Goal: Check status: Check status

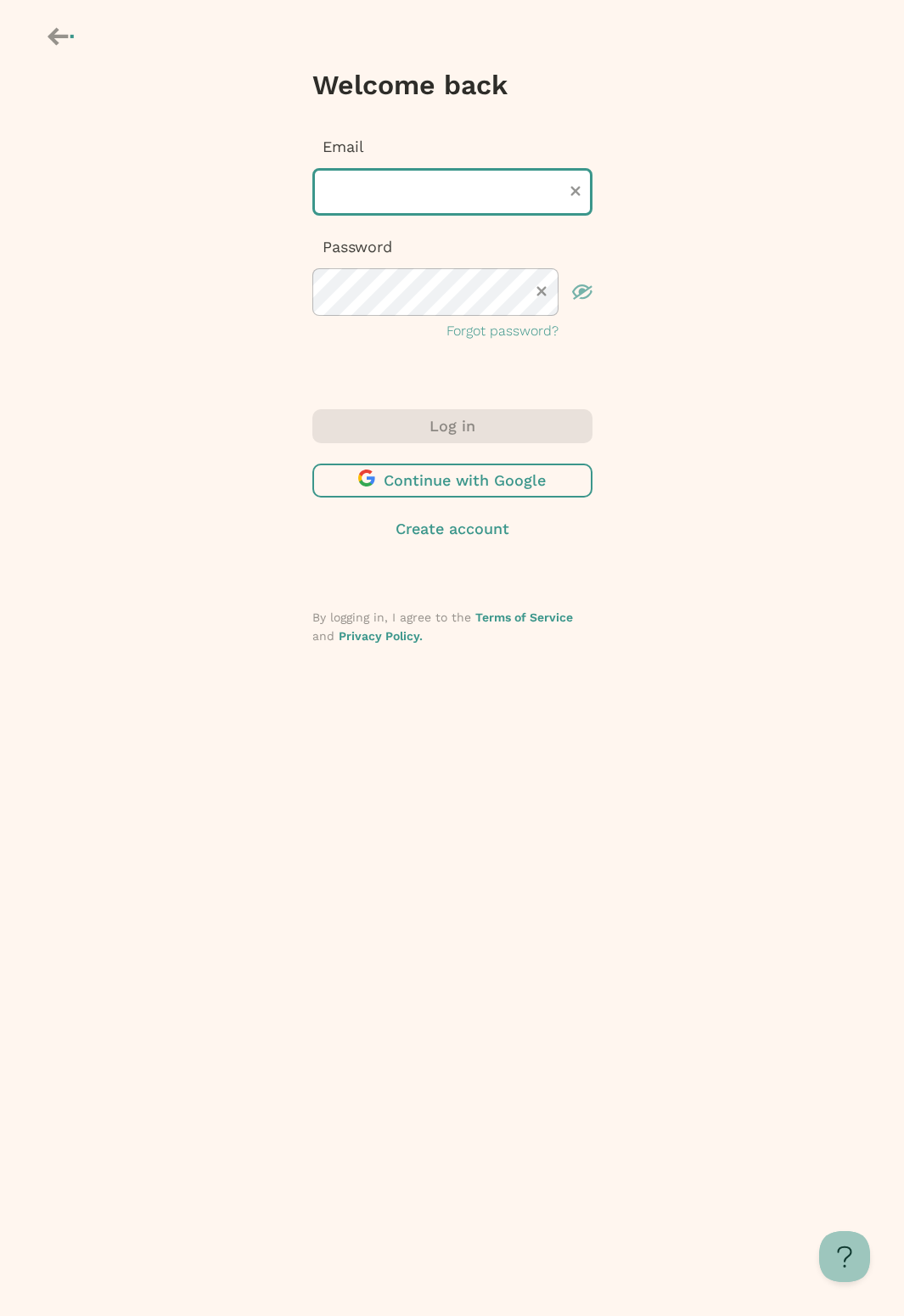
type input "**********"
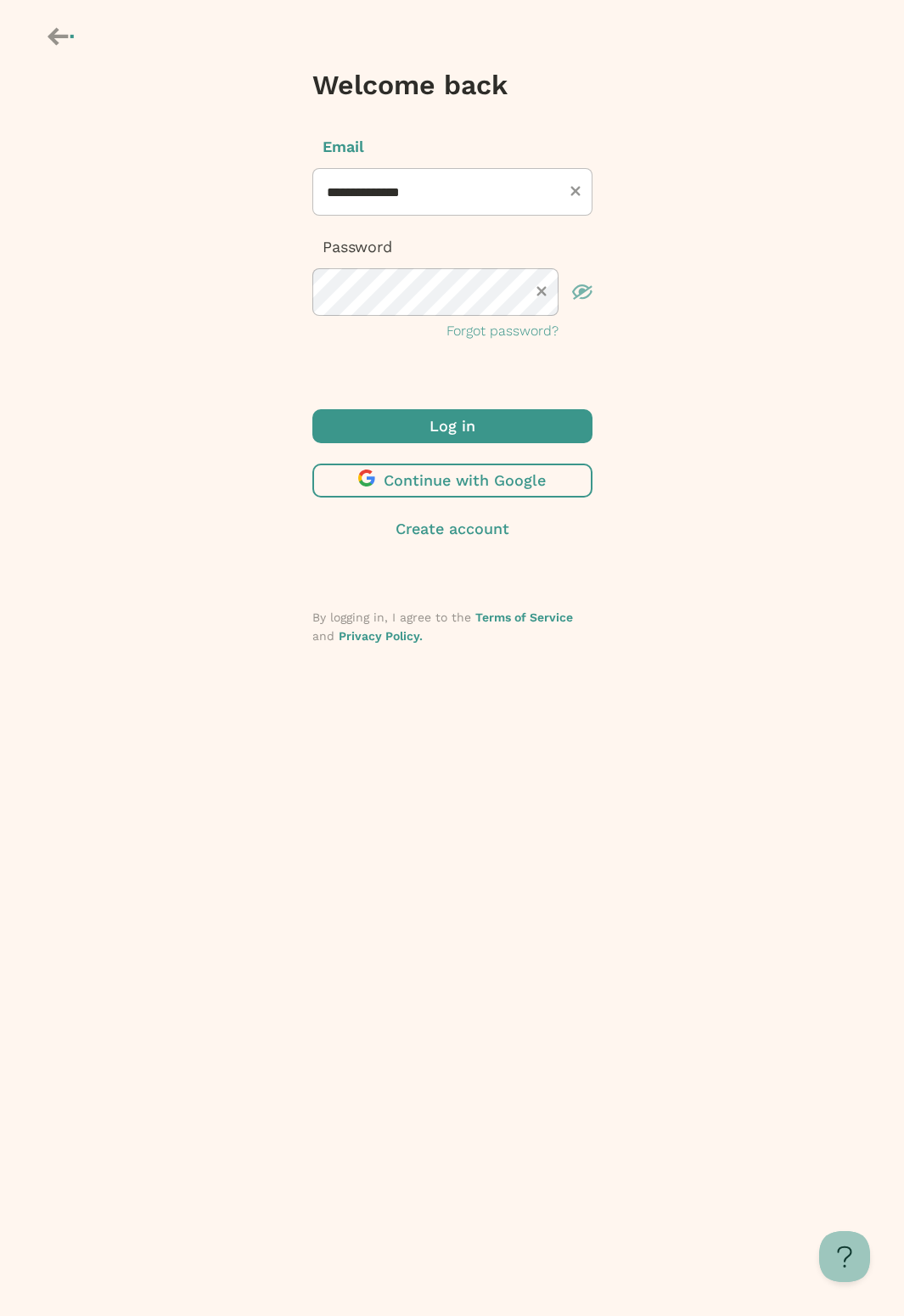
click at [478, 417] on span "submit" at bounding box center [452, 426] width 280 height 34
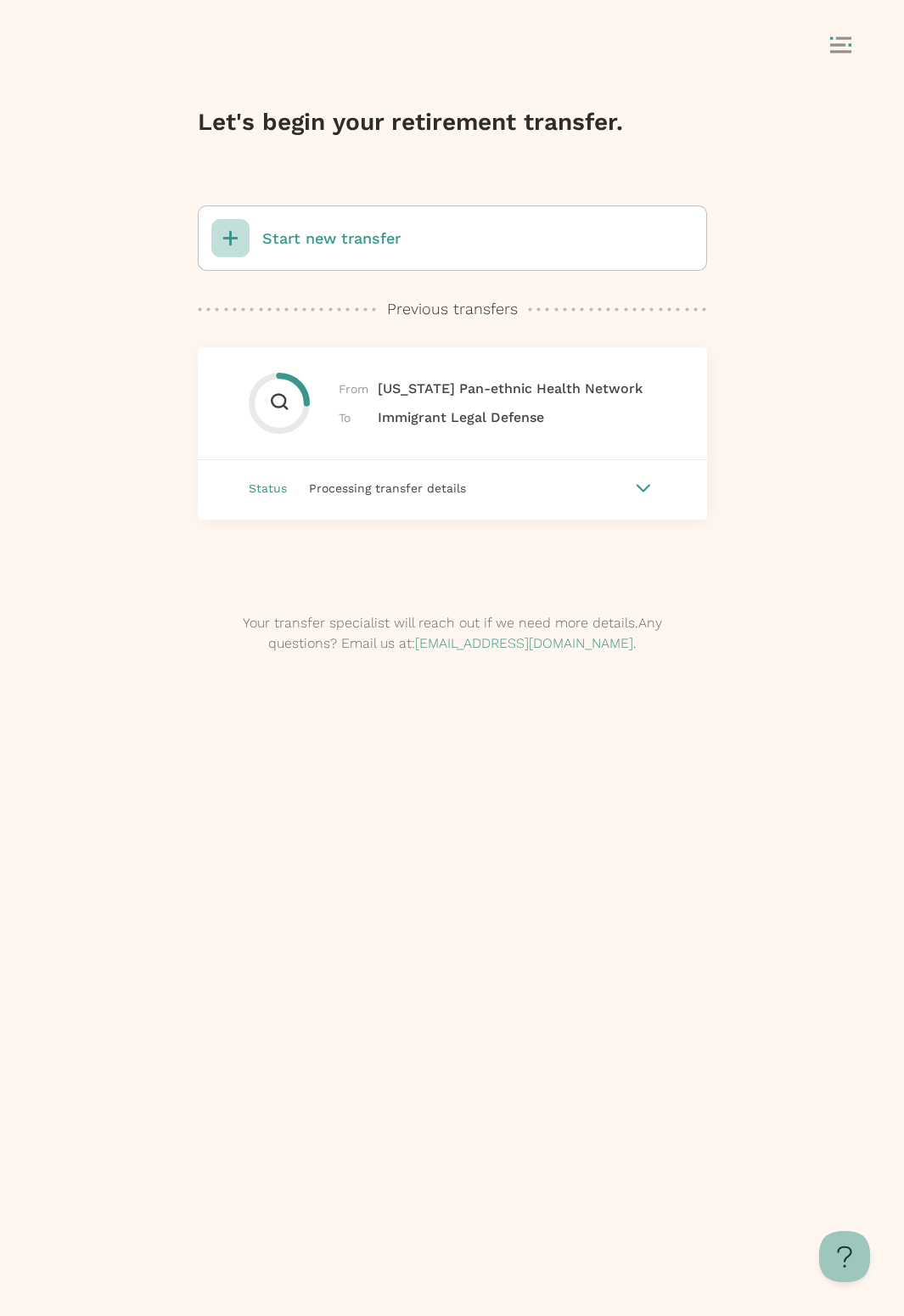
click at [647, 488] on icon at bounding box center [643, 488] width 14 height 8
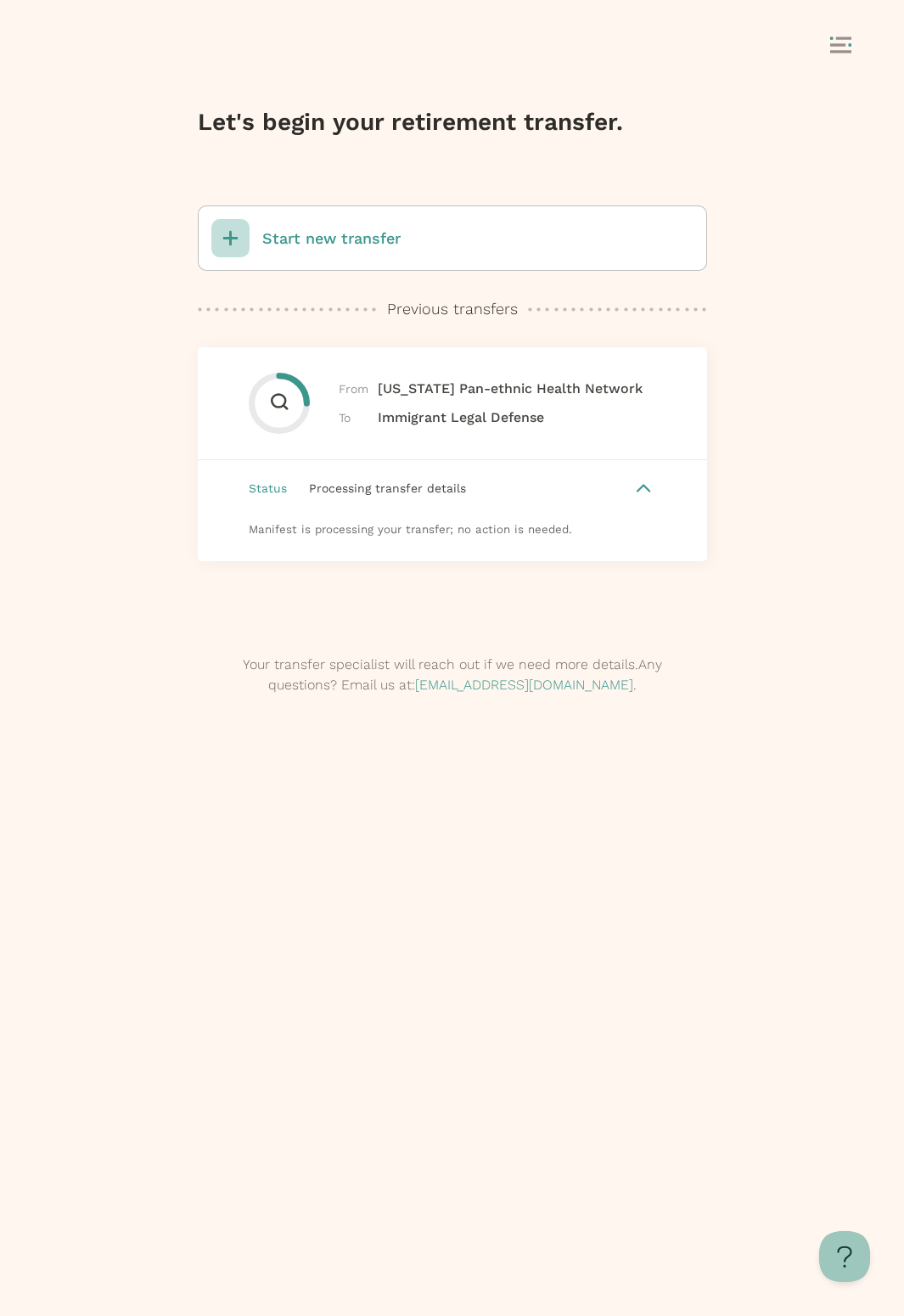
click at [560, 418] on div "From [US_STATE] Pan-ethnic Health Network To Immigrant Legal Defense" at bounding box center [490, 403] width 304 height 49
click at [483, 400] on div "From [US_STATE] Pan-ethnic Health Network To Immigrant Legal Defense" at bounding box center [490, 403] width 304 height 49
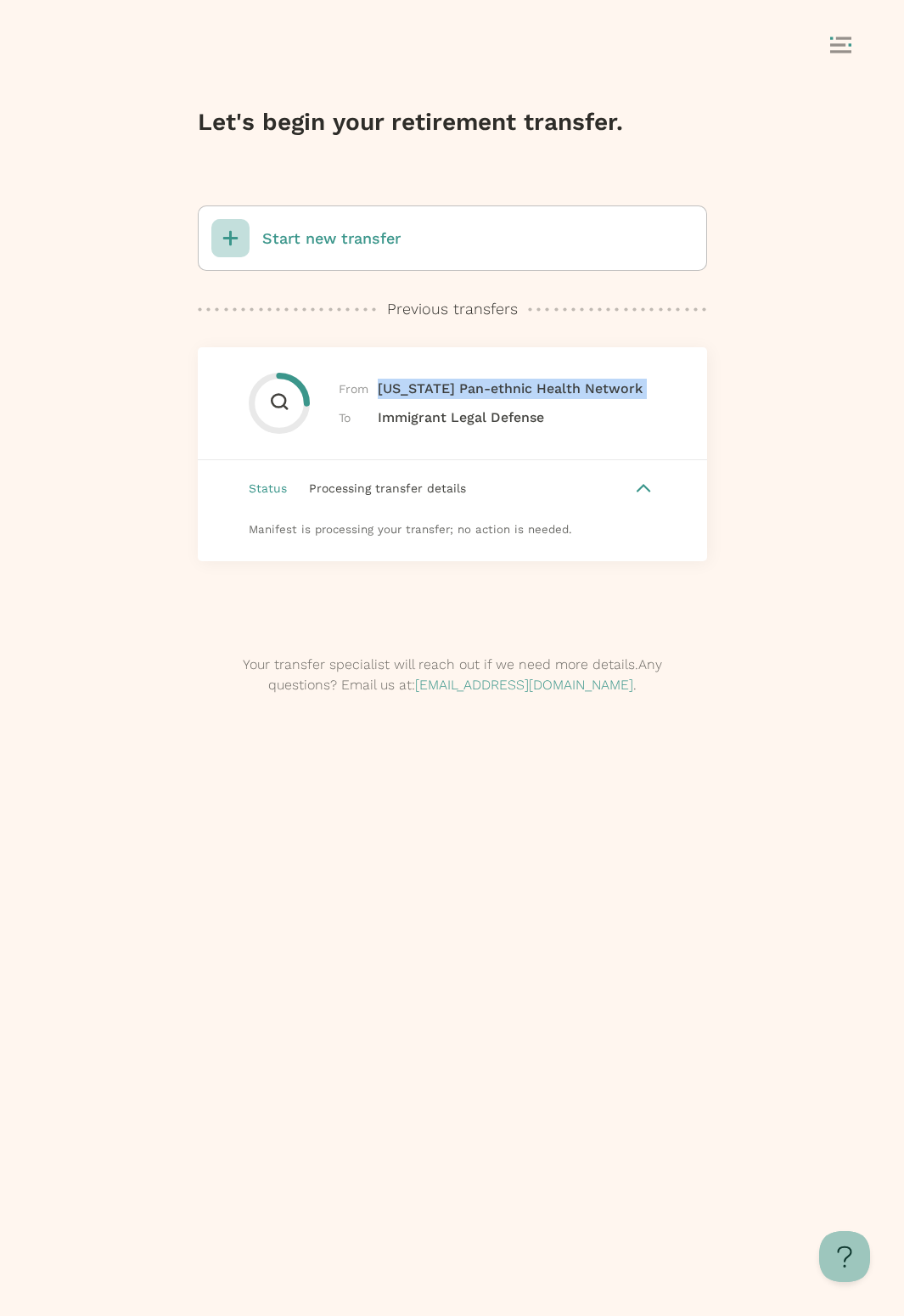
click at [483, 400] on div "From [US_STATE] Pan-ethnic Health Network To Immigrant Legal Defense" at bounding box center [490, 403] width 304 height 49
click at [651, 490] on icon at bounding box center [643, 489] width 15 height 9
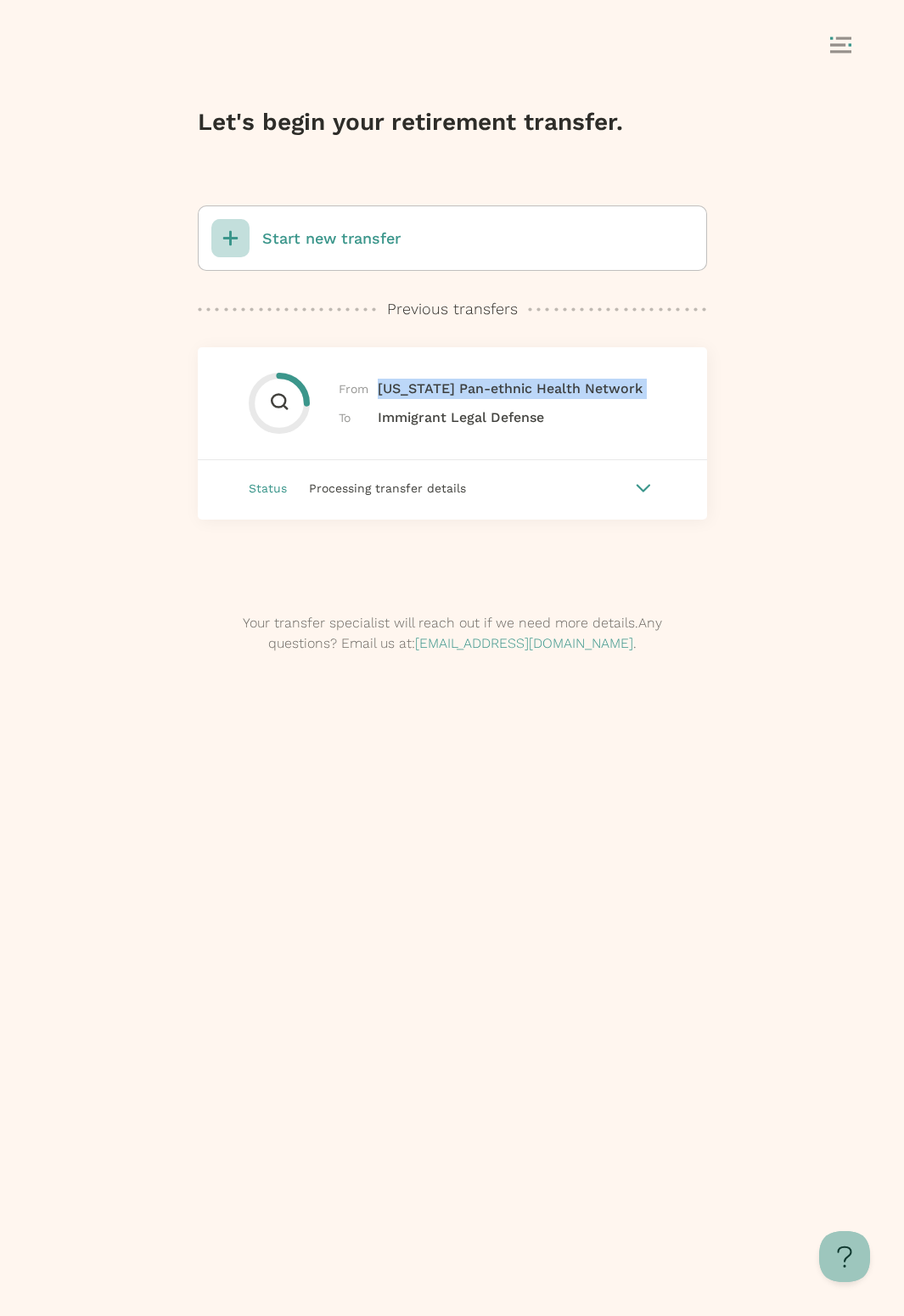
click at [516, 492] on div "Processing transfer details" at bounding box center [458, 488] width 344 height 18
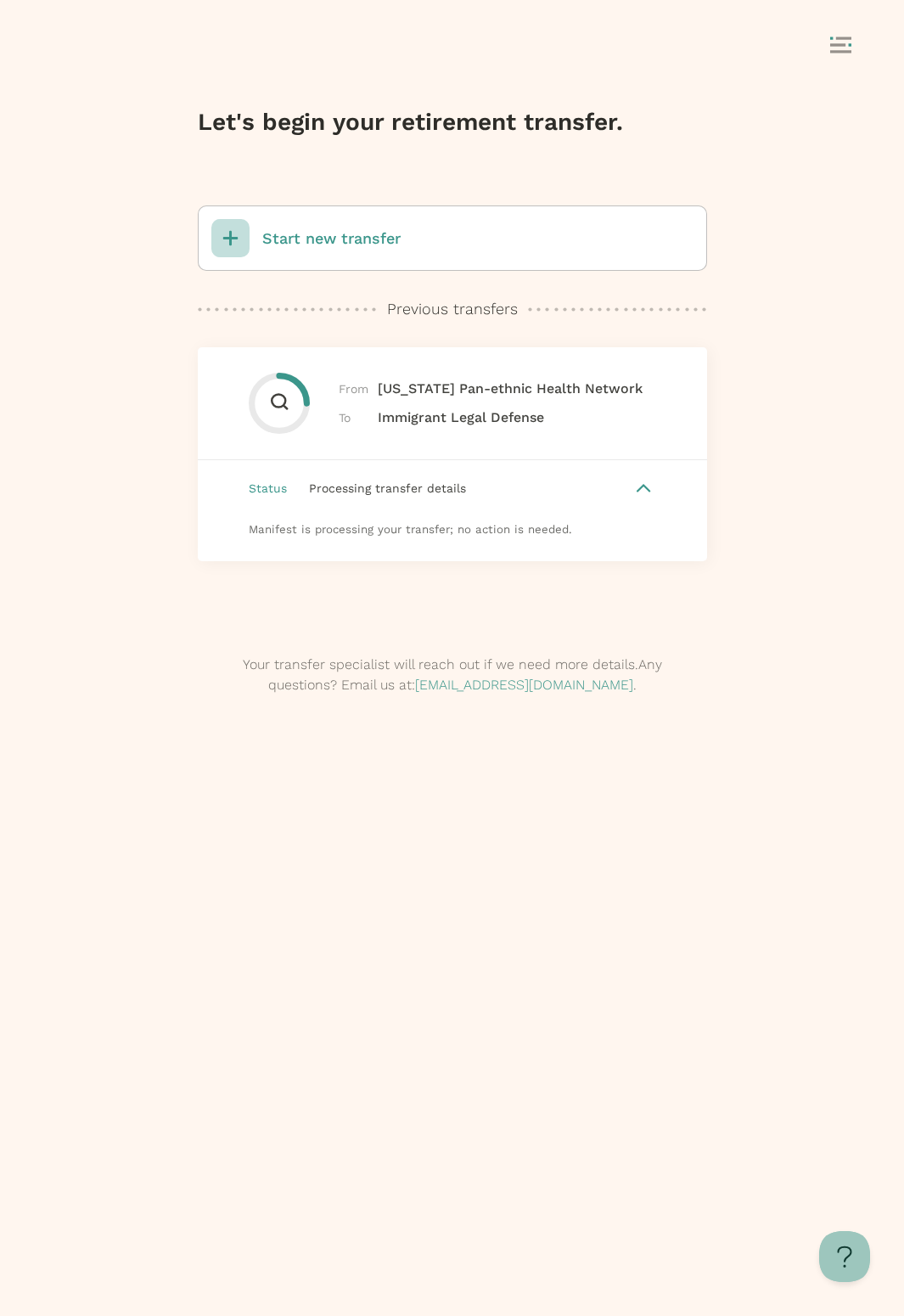
click at [309, 419] on icon at bounding box center [280, 403] width 61 height 61
click at [847, 47] on icon at bounding box center [841, 45] width 21 height 17
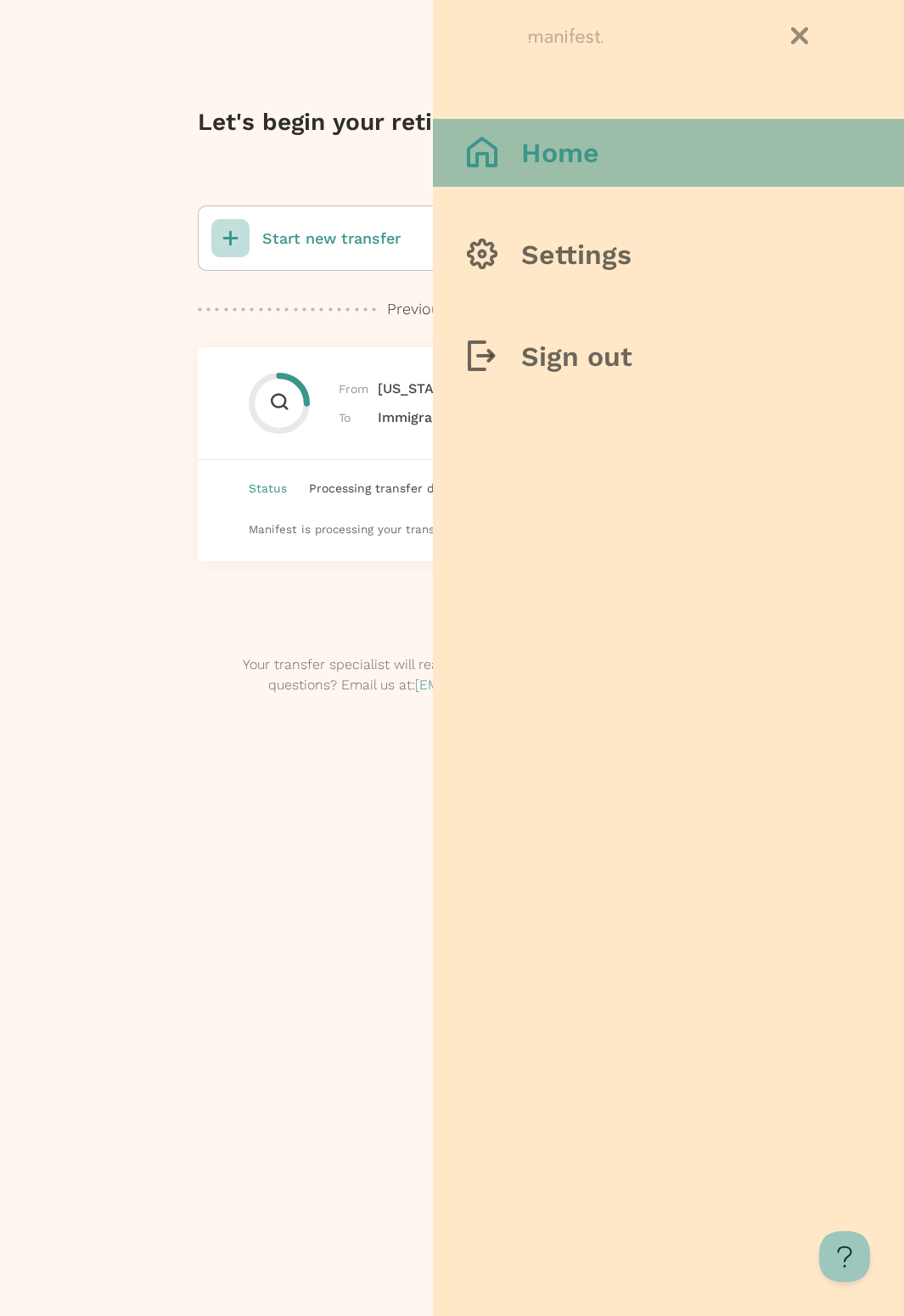
click at [641, 150] on button "Home" at bounding box center [668, 153] width 471 height 68
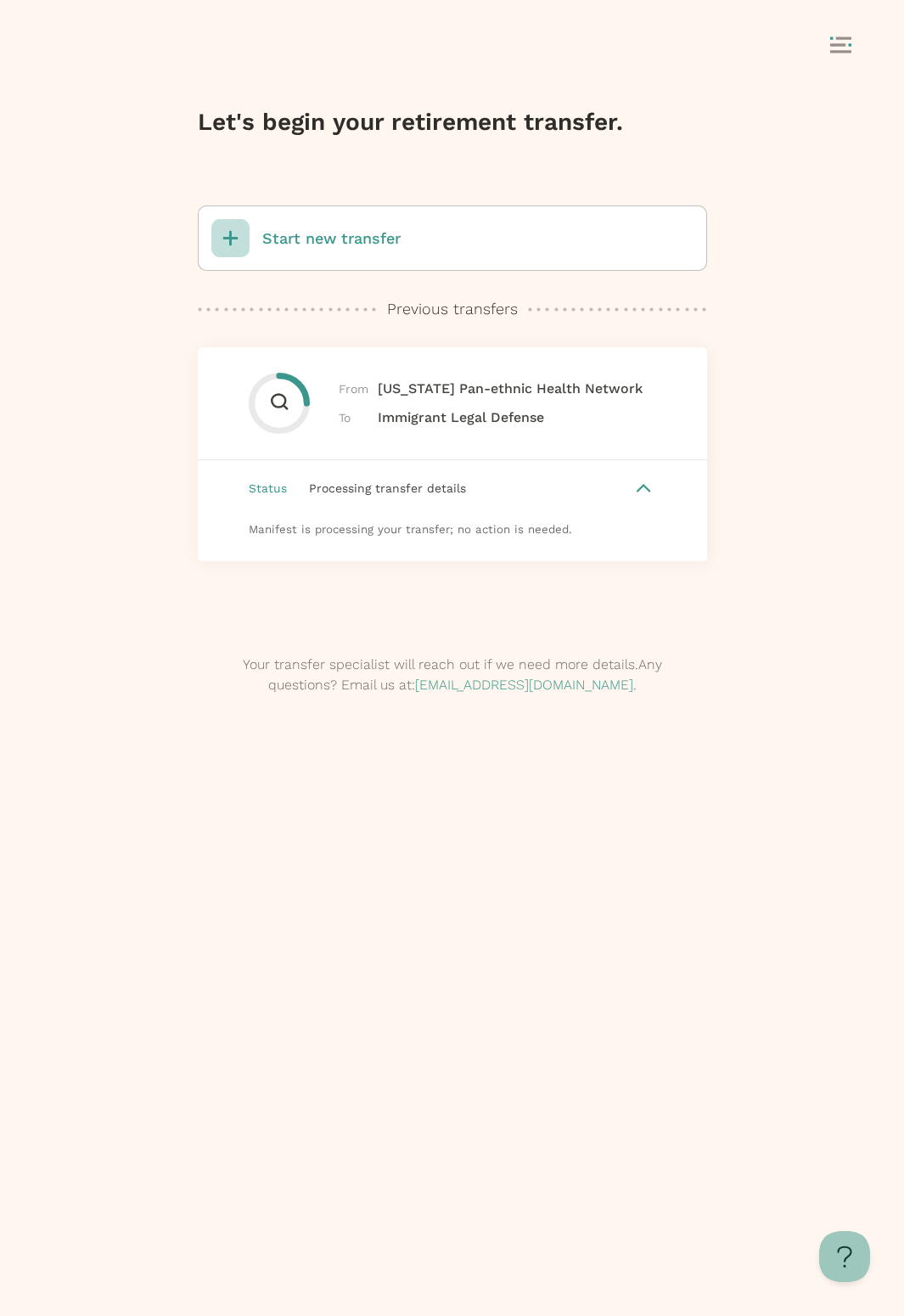
click at [643, 494] on div at bounding box center [643, 488] width 20 height 20
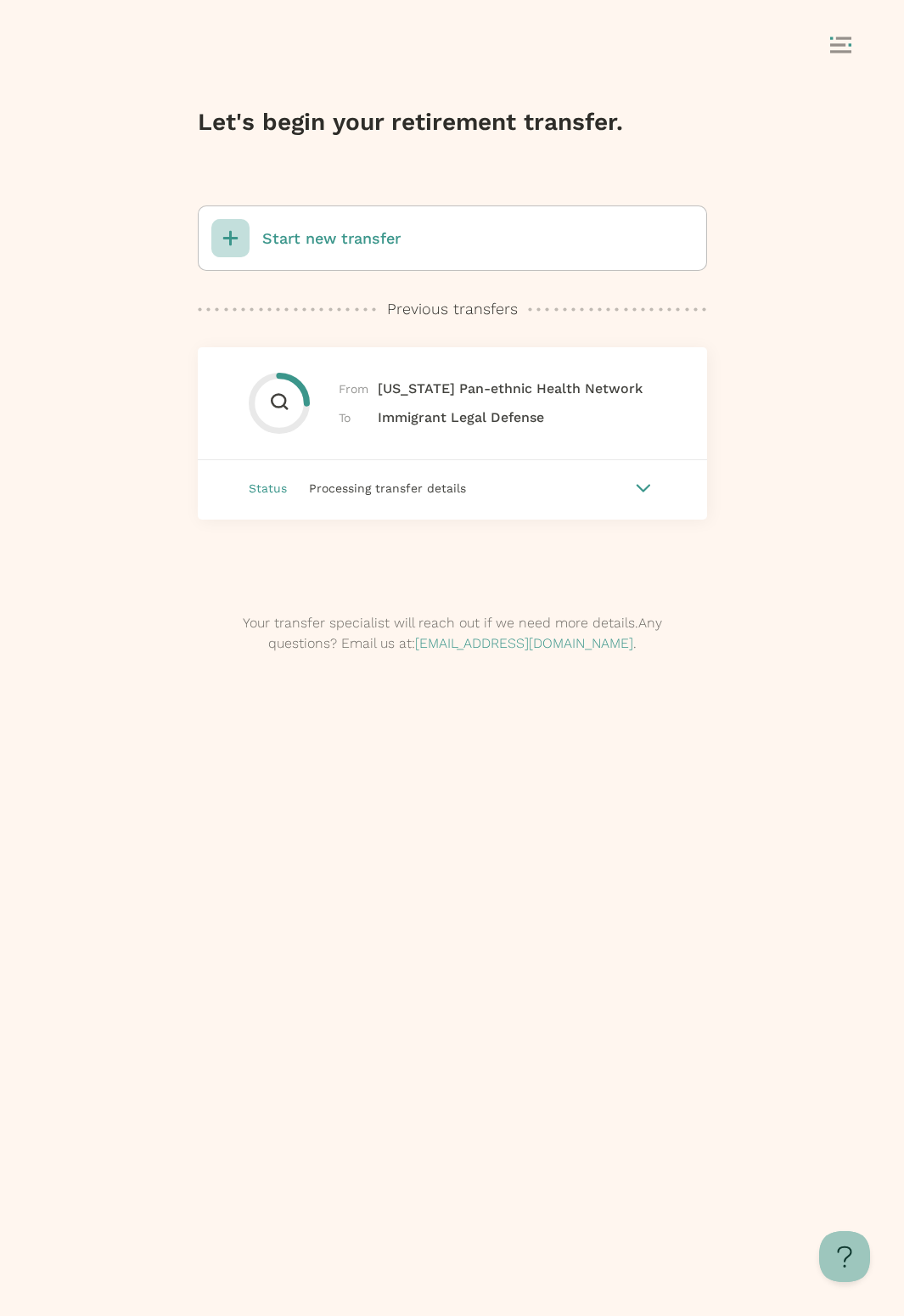
click at [466, 429] on div "From [US_STATE] Pan-ethnic Health Network To Immigrant Legal Defense" at bounding box center [452, 403] width 510 height 113
click at [281, 410] on div at bounding box center [279, 404] width 18 height 21
click at [282, 402] on icon at bounding box center [279, 402] width 18 height 17
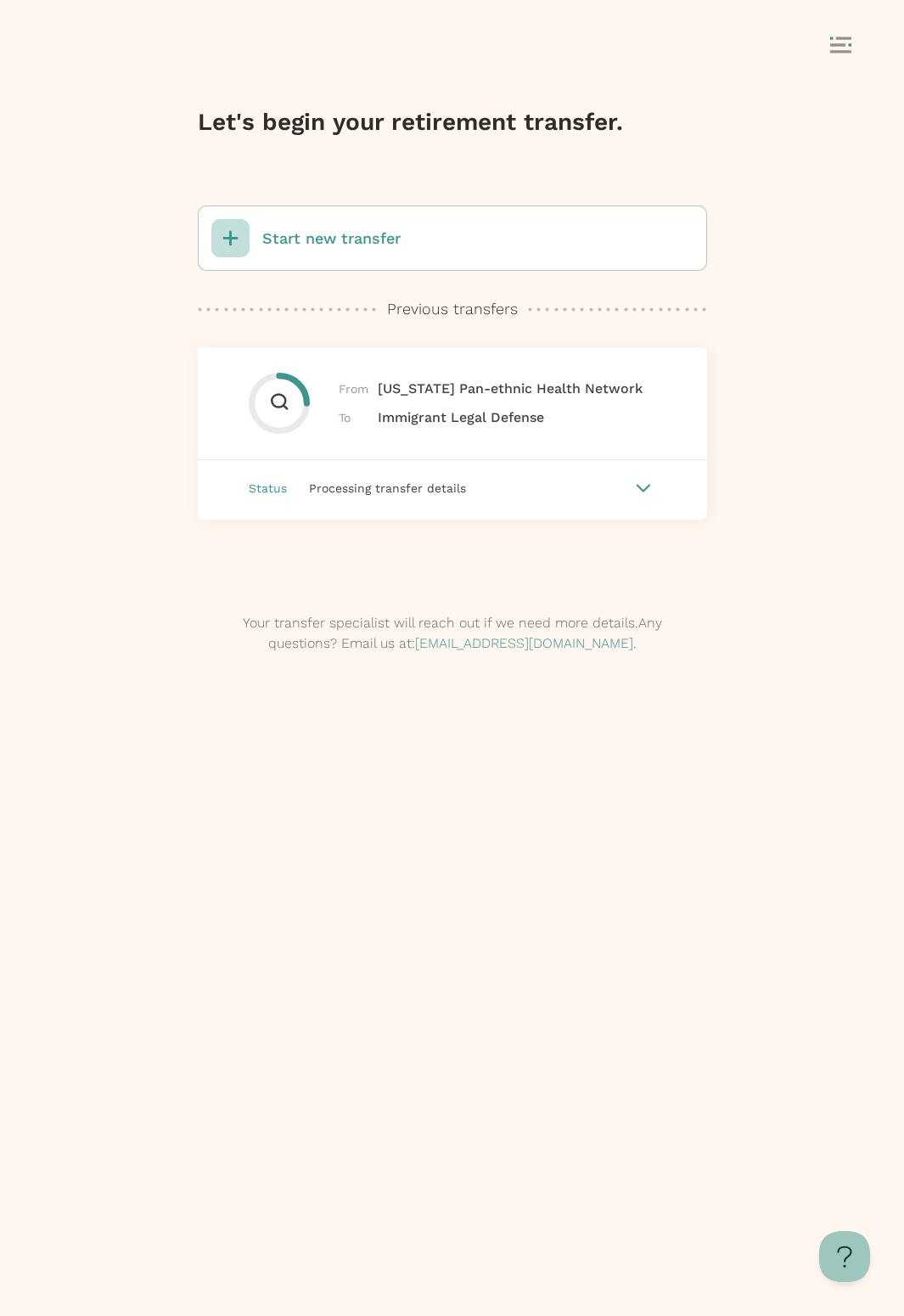
click at [294, 389] on icon at bounding box center [278, 403] width 55 height 55
click at [268, 379] on icon at bounding box center [278, 403] width 55 height 55
click at [284, 316] on div "Previous transfers Previous transfers" at bounding box center [452, 309] width 510 height 22
